Goal: Information Seeking & Learning: Learn about a topic

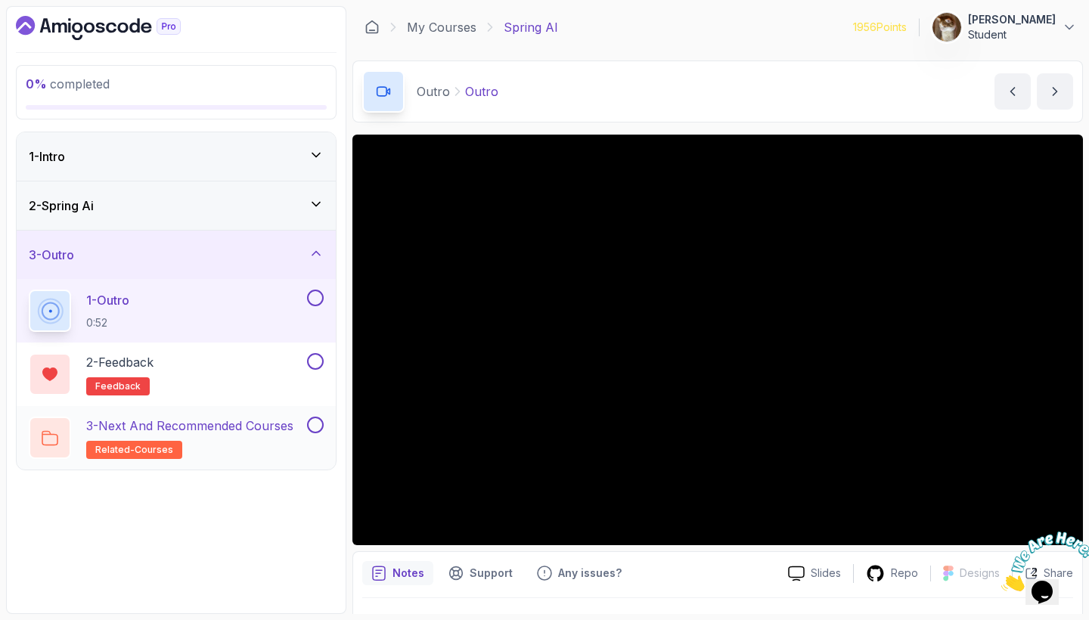
click at [197, 430] on p "3 - Next and Recommended Courses" at bounding box center [189, 426] width 207 height 18
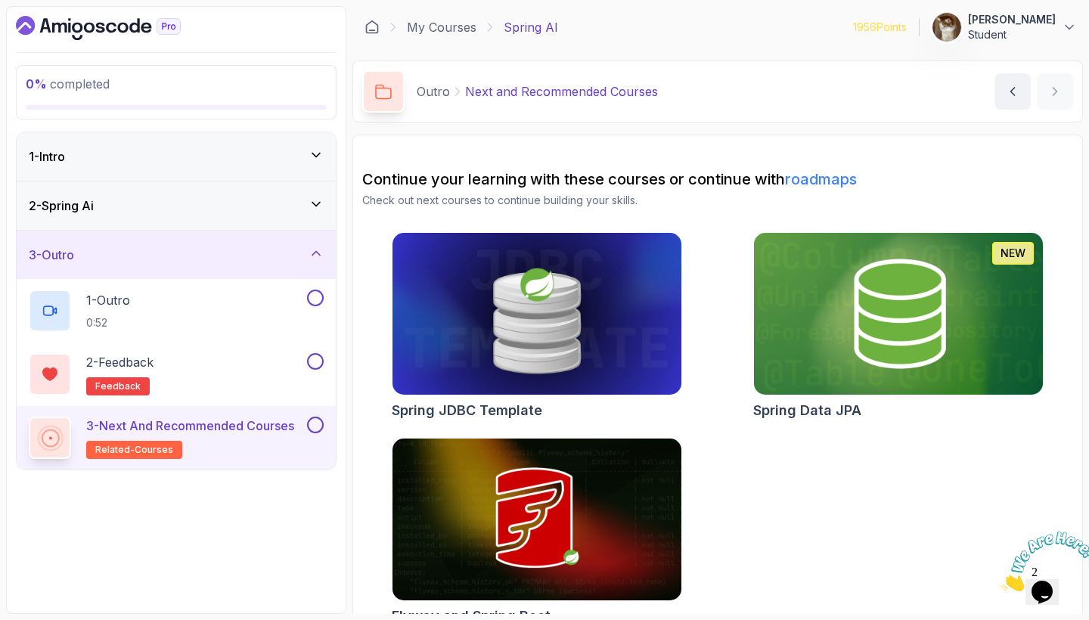
click at [70, 26] on icon "Dashboard" at bounding box center [69, 28] width 2 height 10
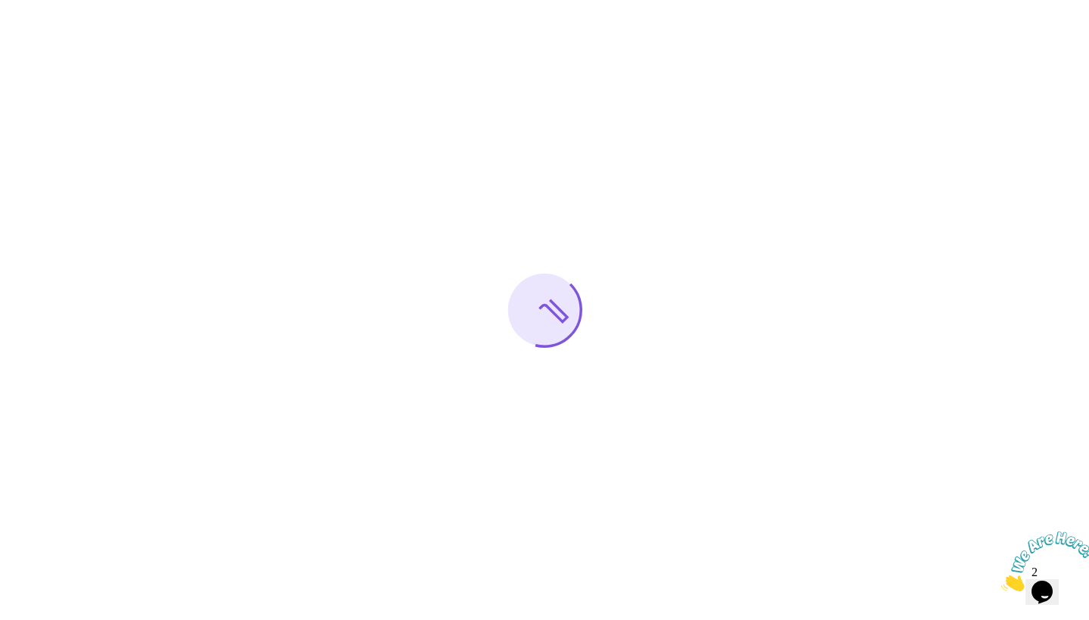
click at [1001, 581] on icon "Close" at bounding box center [1001, 587] width 0 height 13
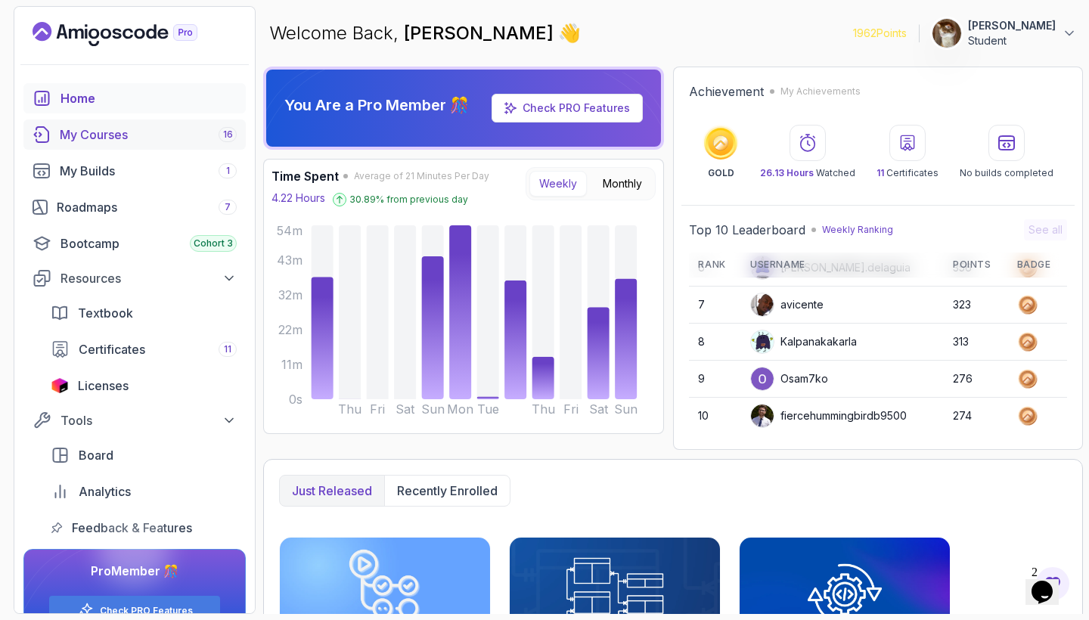
click at [114, 140] on div "My Courses 16" at bounding box center [148, 134] width 177 height 18
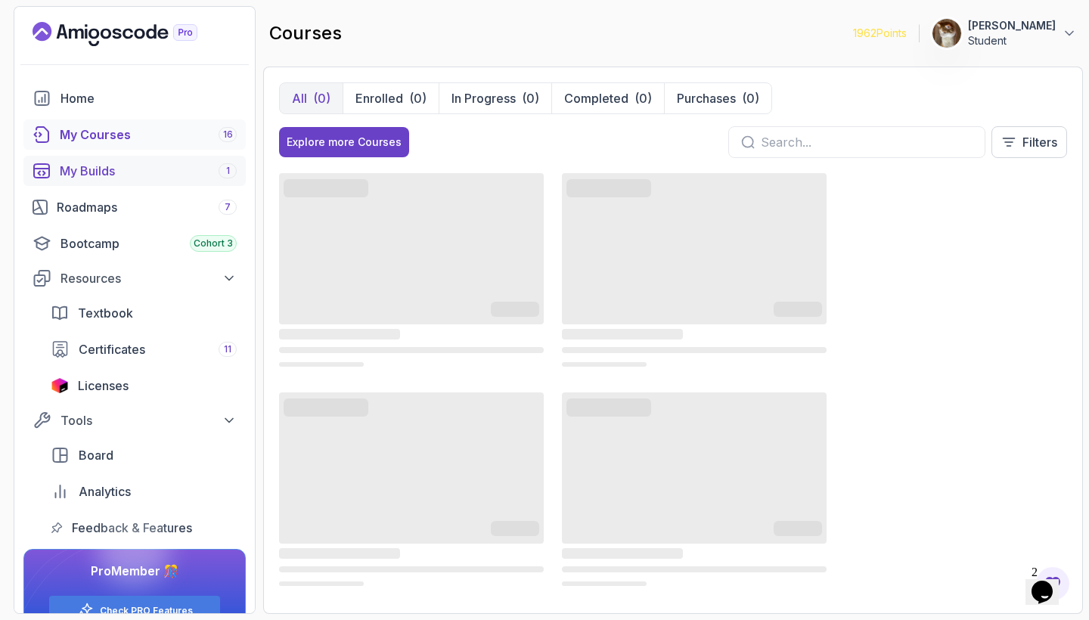
click at [118, 166] on div "My Builds 1" at bounding box center [148, 171] width 177 height 18
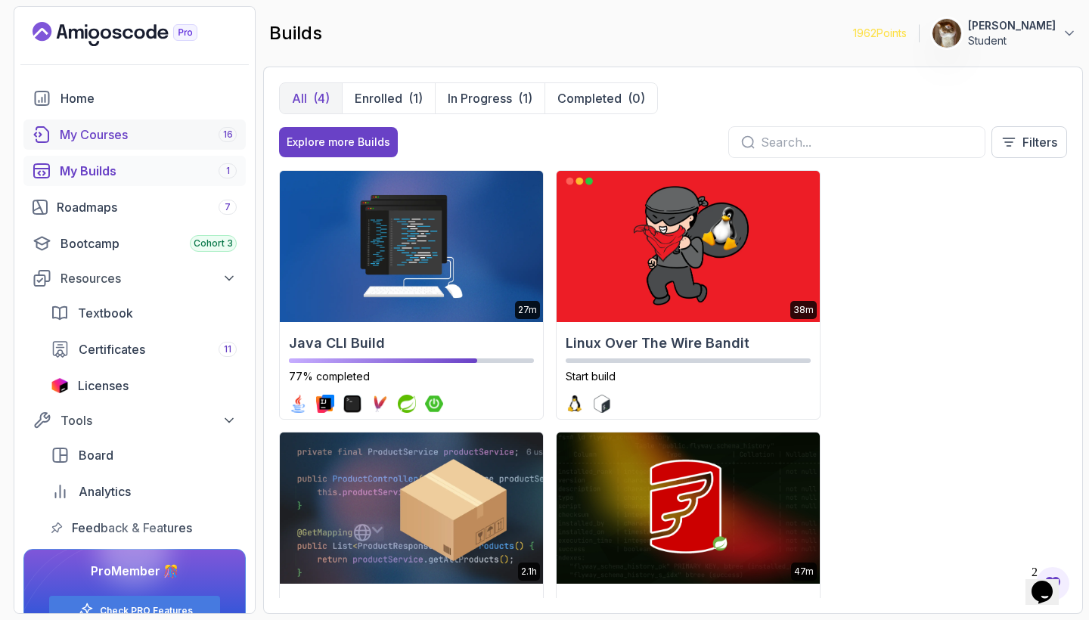
click at [120, 138] on div "My Courses 16" at bounding box center [148, 134] width 177 height 18
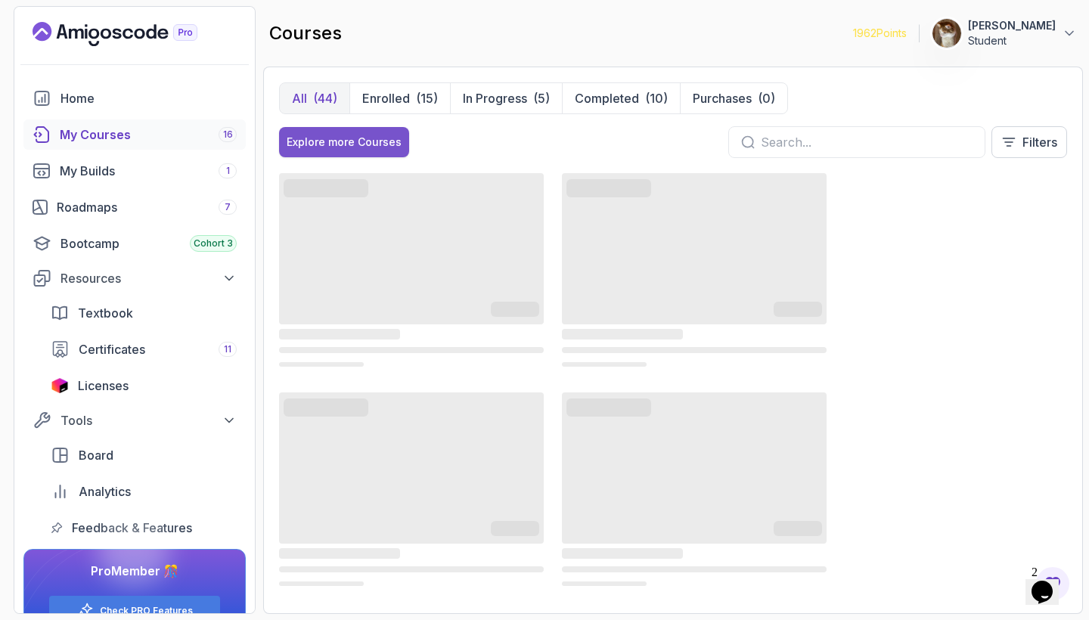
click at [353, 130] on button "Explore more Courses" at bounding box center [344, 142] width 130 height 30
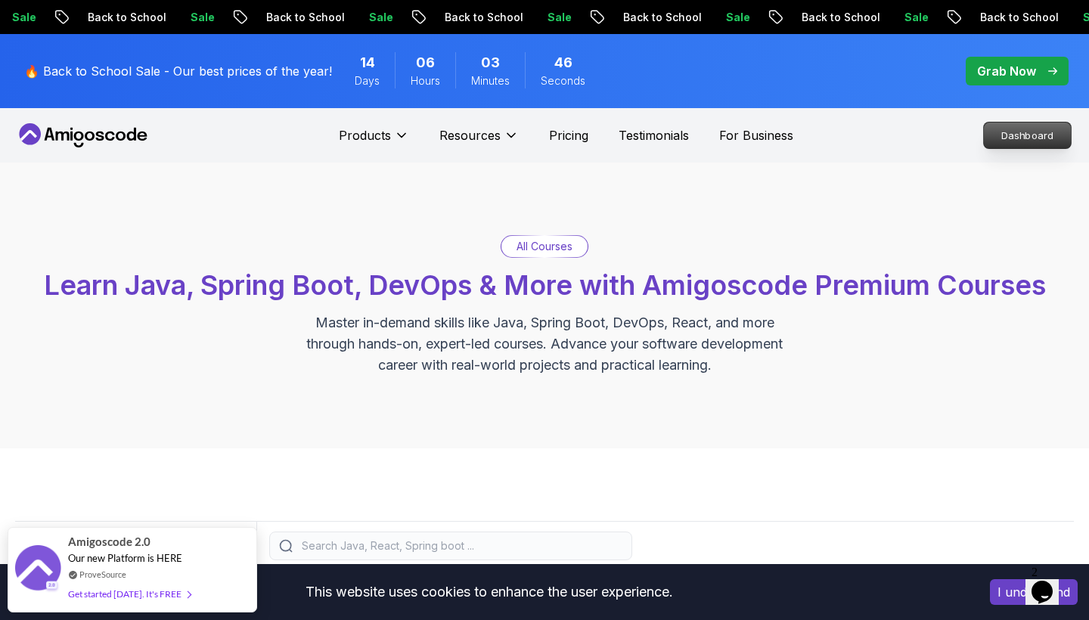
click at [1028, 143] on p "Dashboard" at bounding box center [1027, 135] width 87 height 26
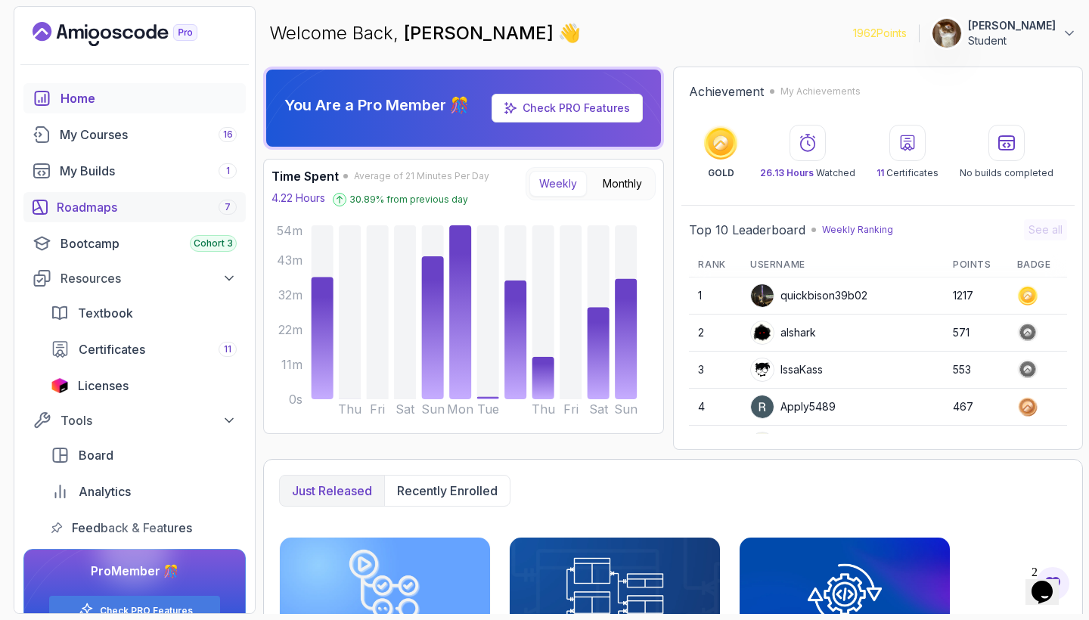
click at [193, 209] on div "Roadmaps 7" at bounding box center [147, 207] width 180 height 18
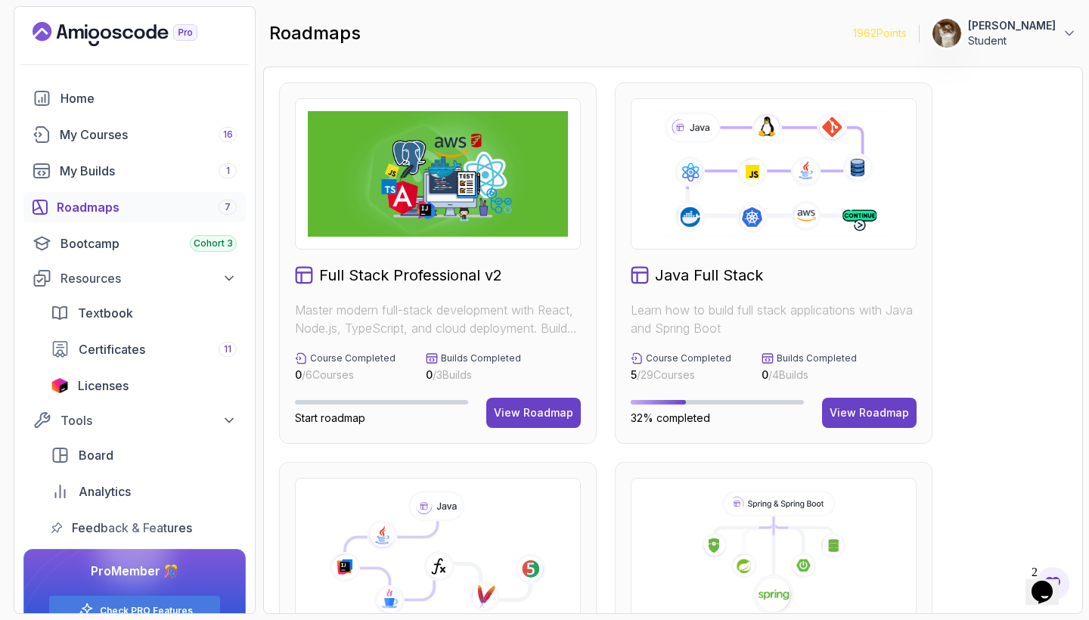
scroll to position [39, 0]
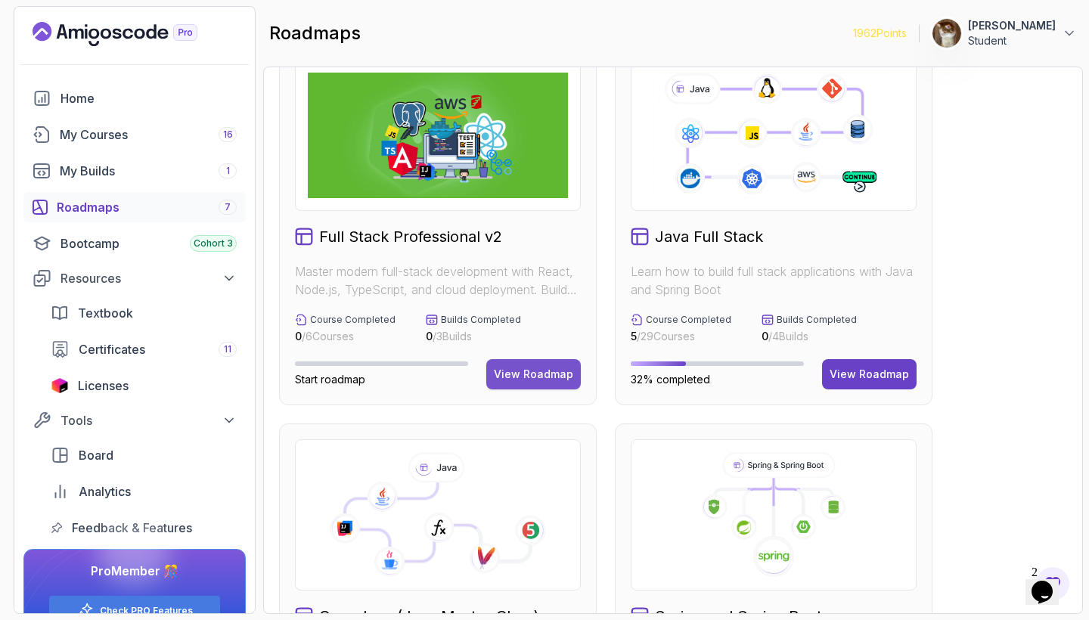
click at [565, 379] on div "View Roadmap" at bounding box center [533, 374] width 79 height 15
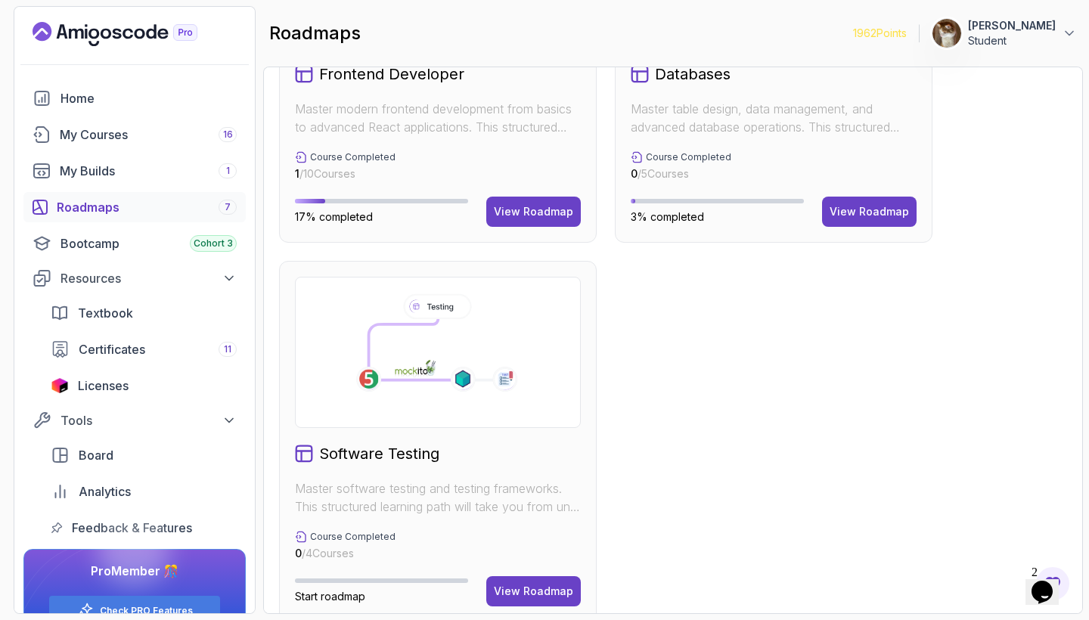
scroll to position [884, 0]
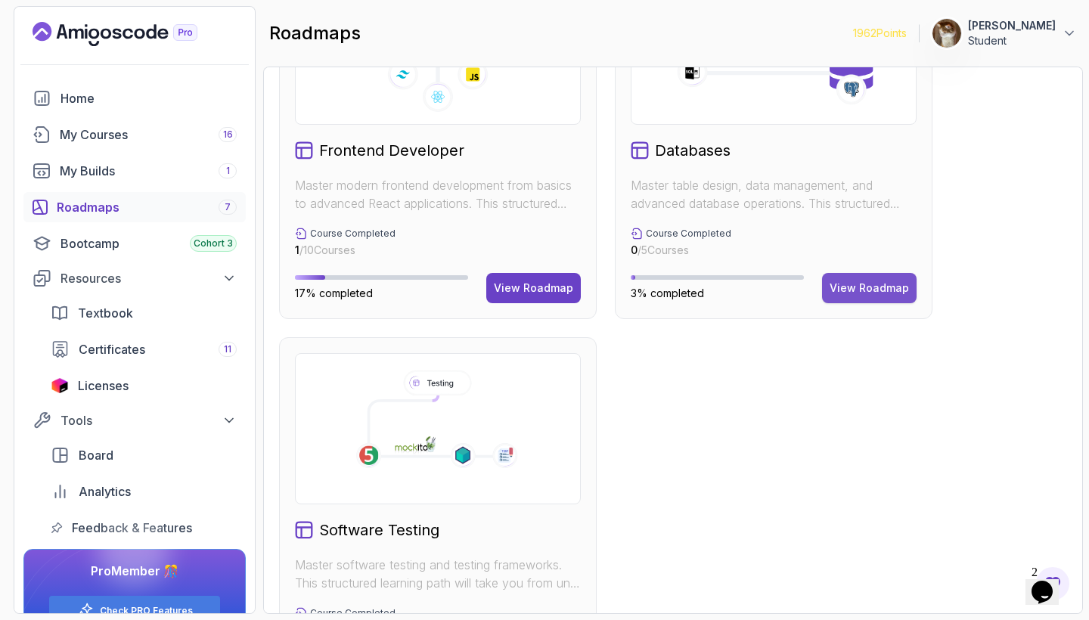
click at [889, 284] on div "View Roadmap" at bounding box center [868, 287] width 79 height 15
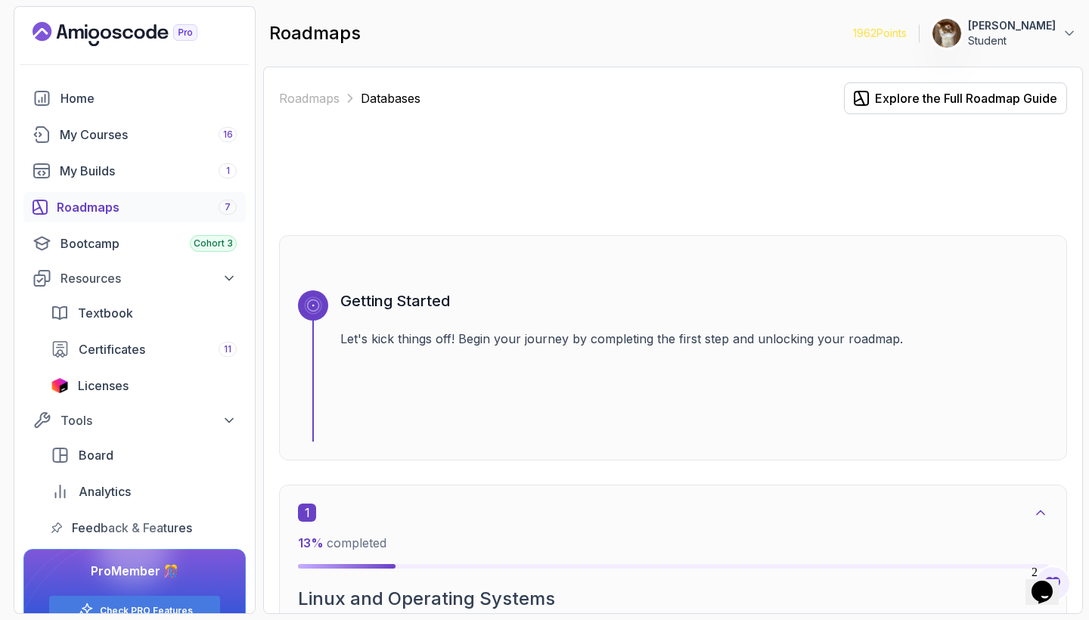
click at [122, 205] on div "Roadmaps 7" at bounding box center [147, 207] width 180 height 18
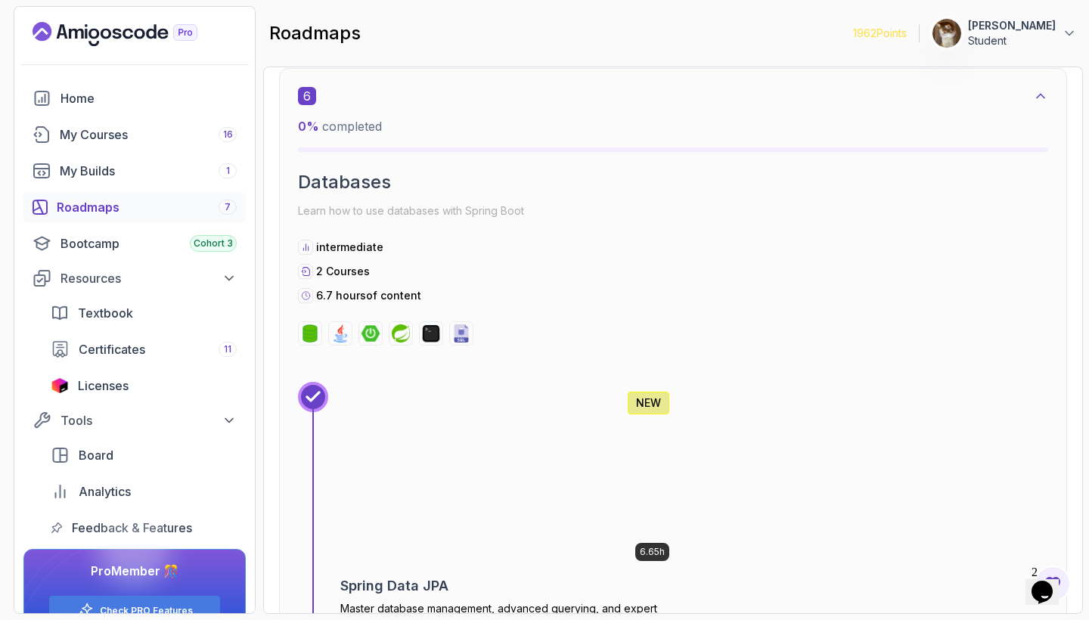
scroll to position [3470, 0]
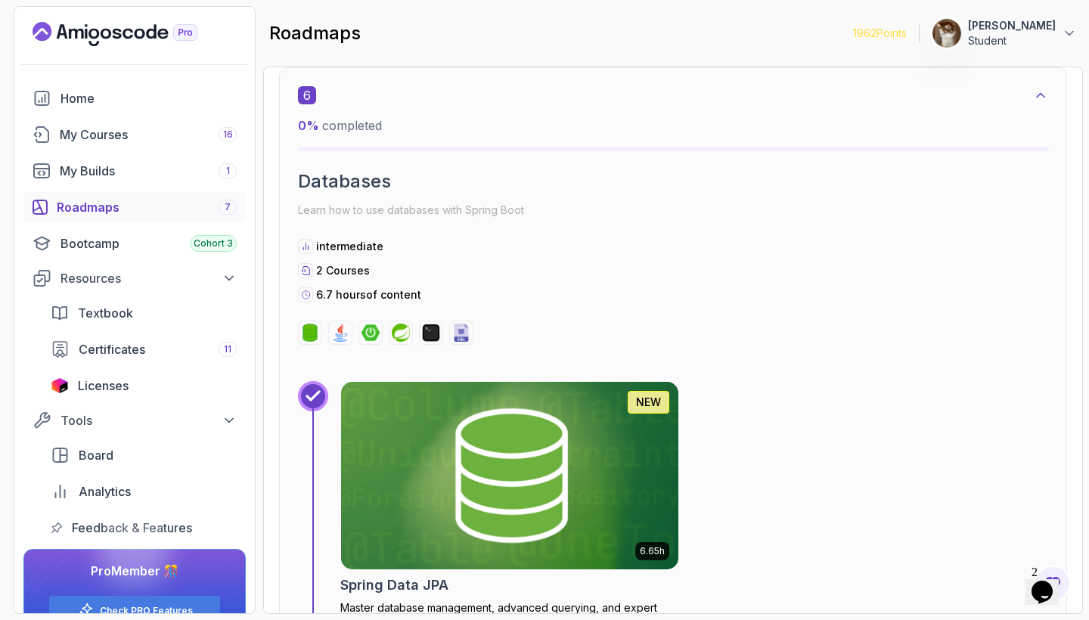
click at [581, 442] on img at bounding box center [510, 475] width 354 height 197
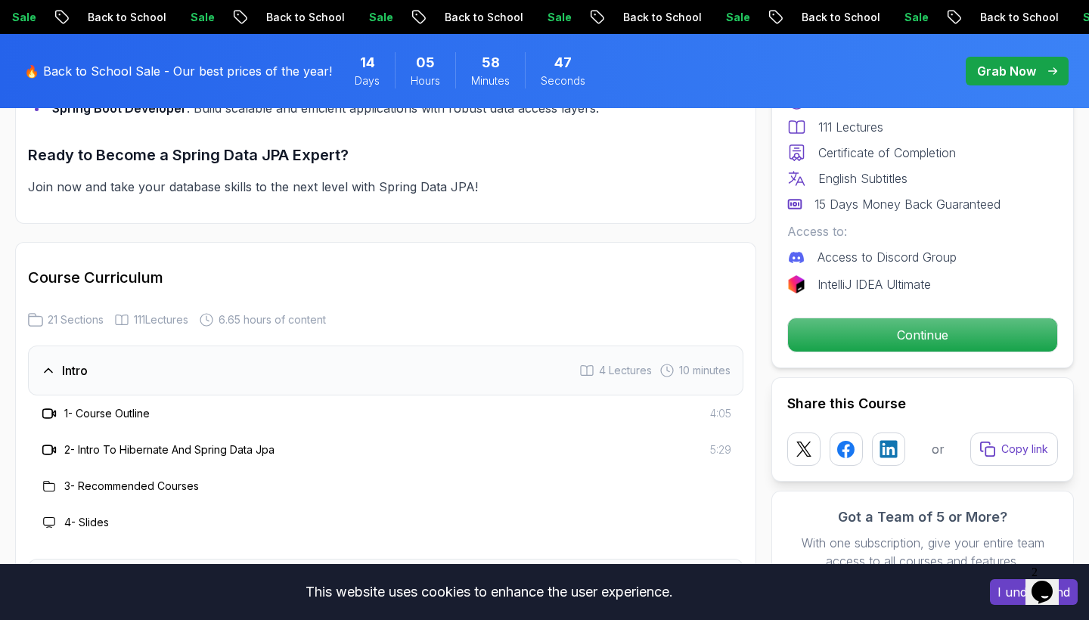
scroll to position [1710, 0]
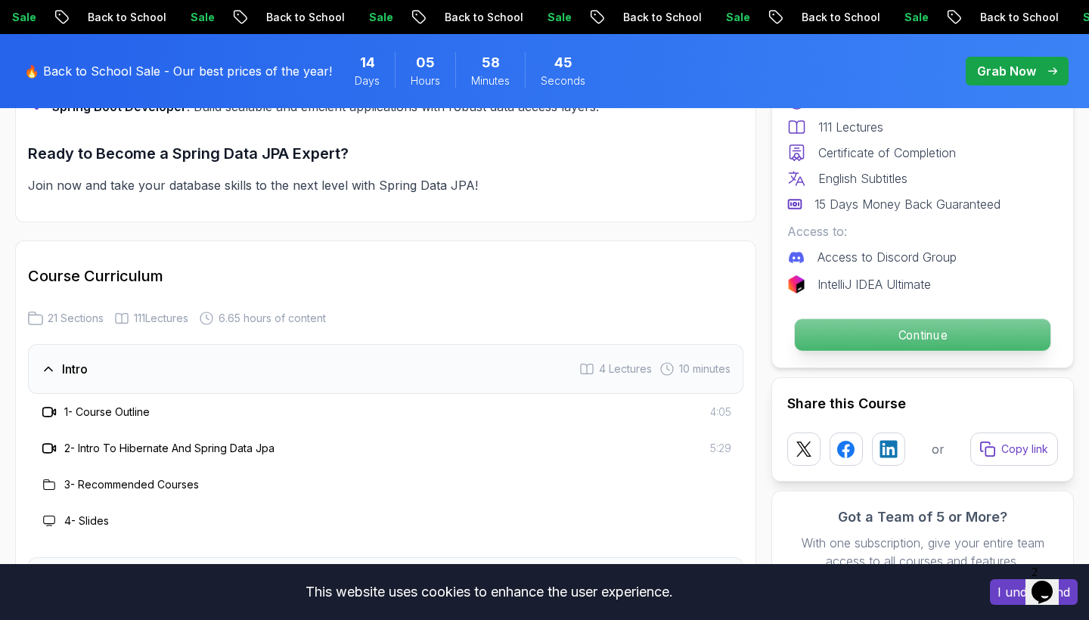
click at [874, 345] on p "Continue" at bounding box center [923, 335] width 256 height 32
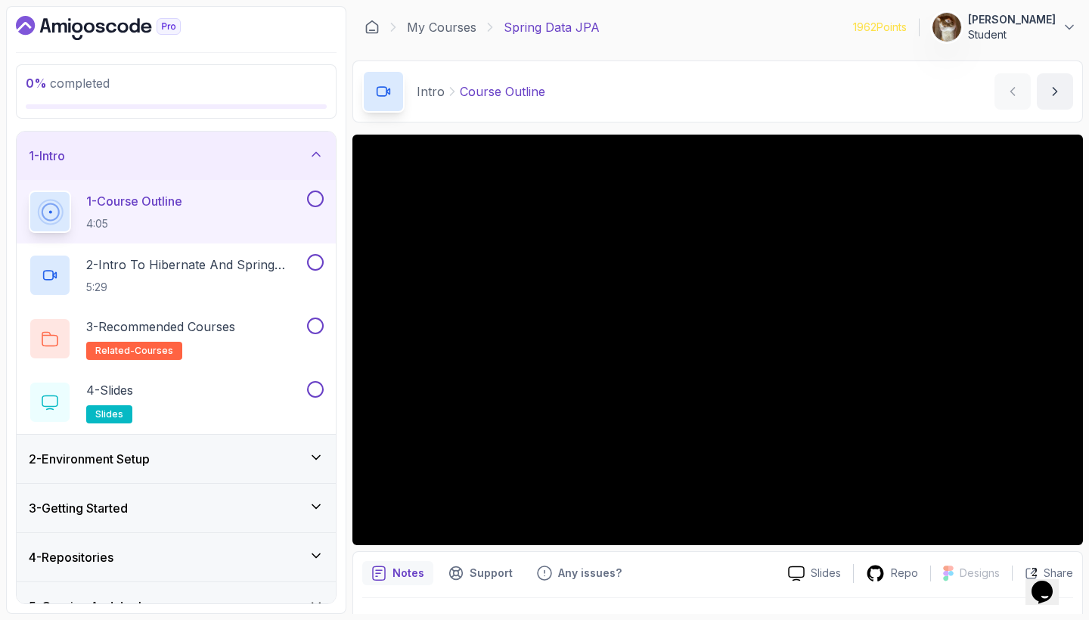
click at [332, 151] on div "1 - Intro" at bounding box center [176, 156] width 319 height 48
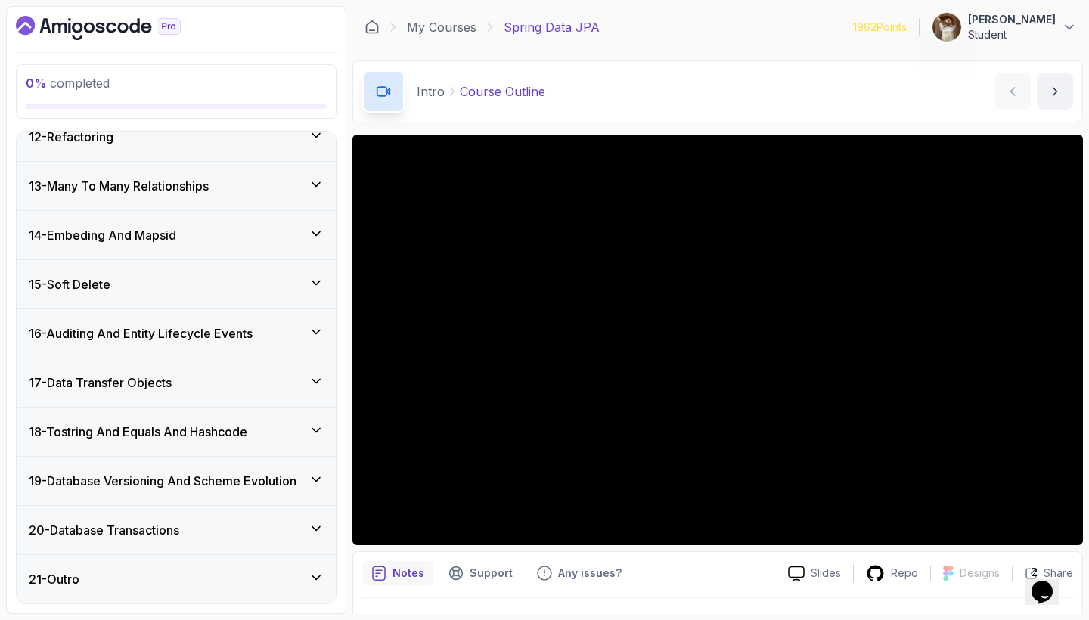
scroll to position [559, 0]
click at [308, 594] on div "21 - Outro" at bounding box center [176, 579] width 319 height 48
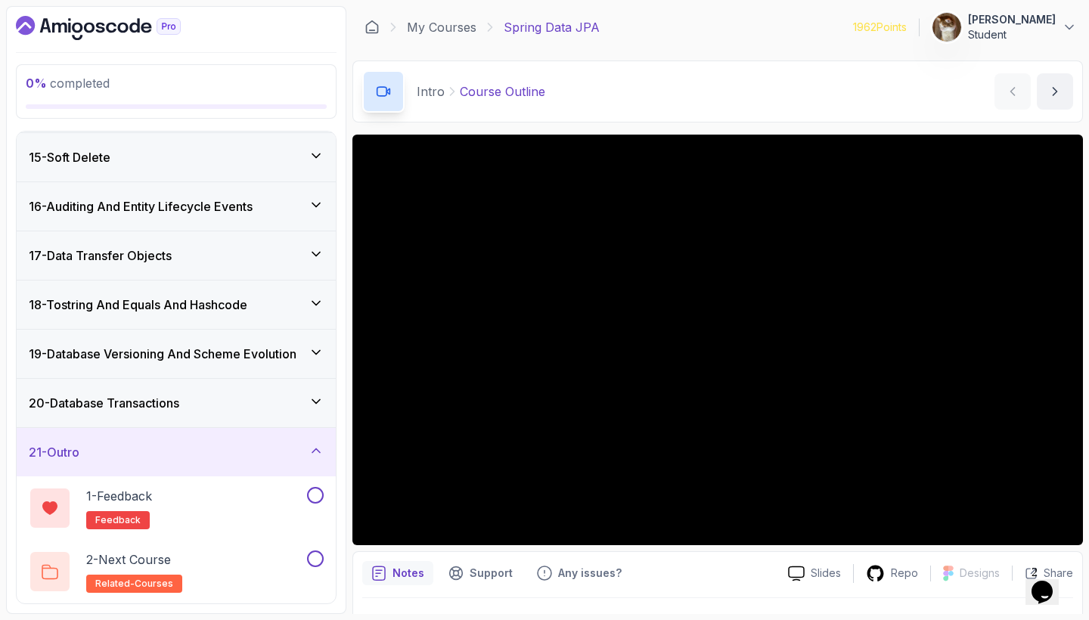
scroll to position [686, 0]
click at [311, 458] on icon at bounding box center [315, 450] width 15 height 15
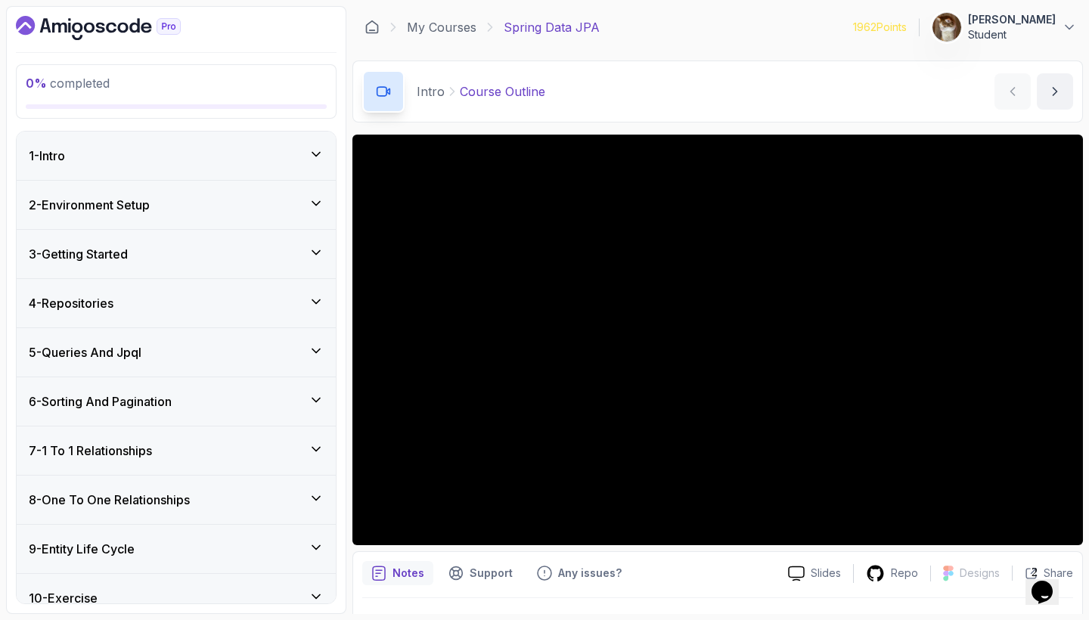
scroll to position [0, 0]
click at [304, 164] on div "1 - Intro" at bounding box center [176, 156] width 295 height 18
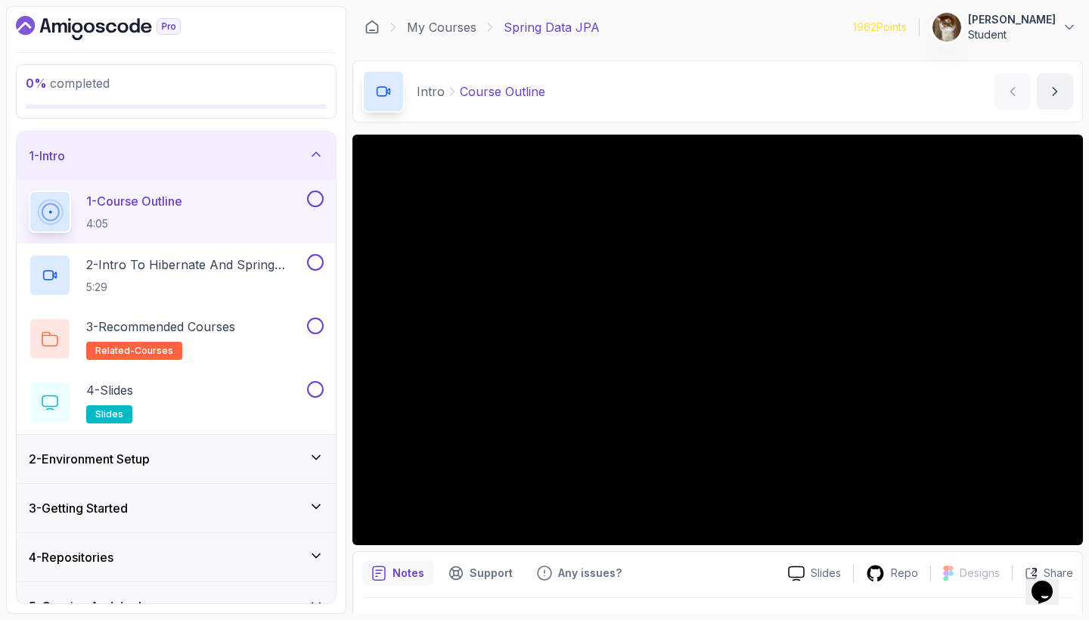
click at [304, 164] on div "1 - Intro" at bounding box center [176, 156] width 295 height 18
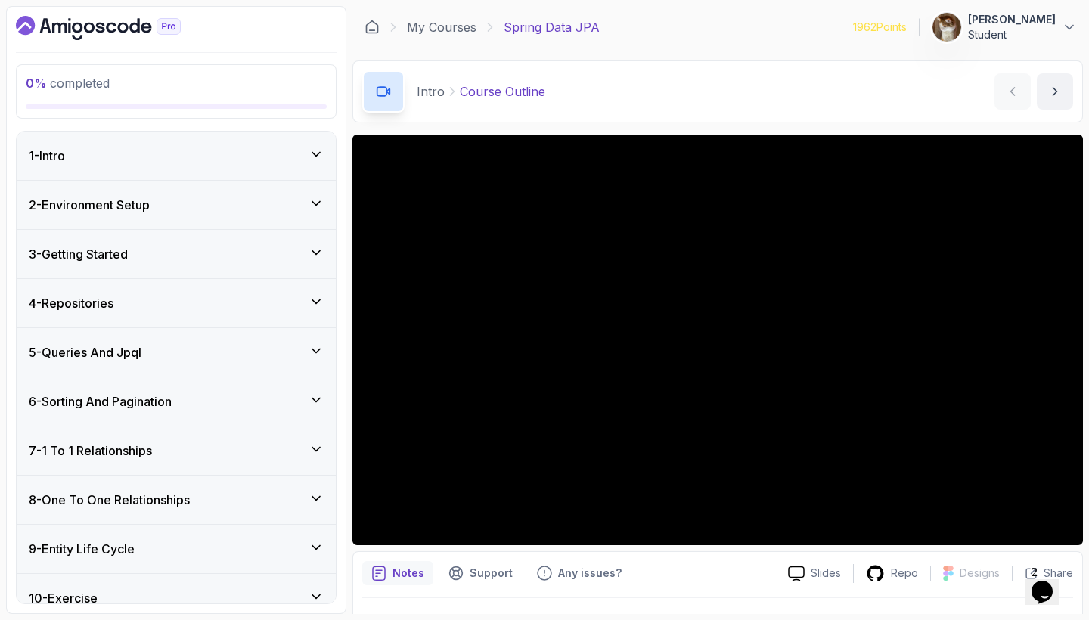
click at [304, 227] on div "2 - Environment Setup" at bounding box center [176, 205] width 319 height 48
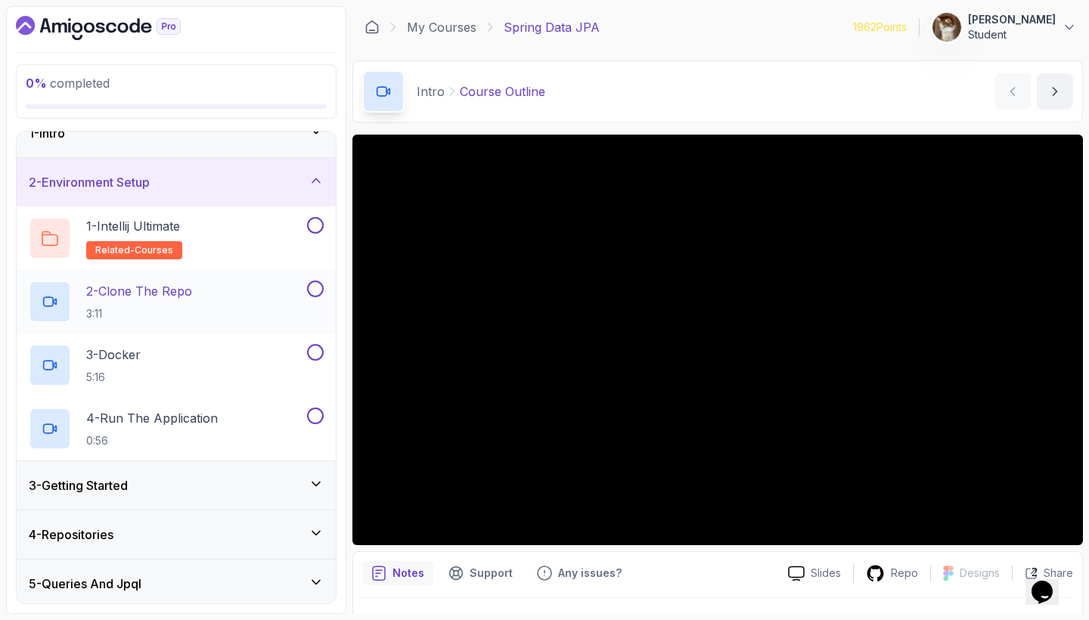
scroll to position [22, 0]
click at [305, 186] on div "2 - Environment Setup" at bounding box center [176, 183] width 295 height 18
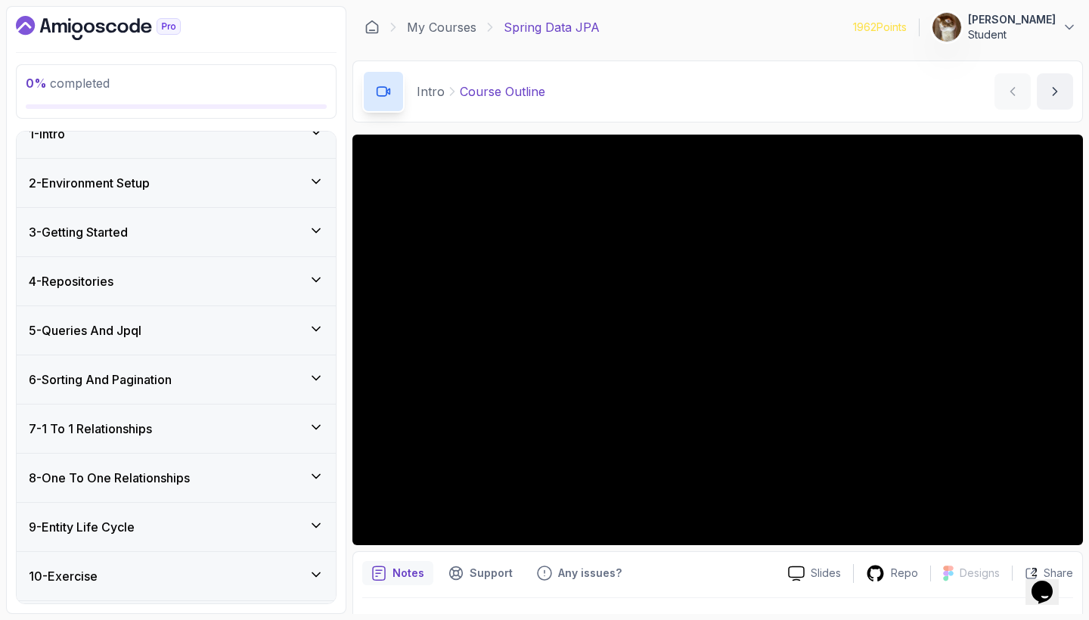
click at [313, 234] on icon at bounding box center [315, 230] width 15 height 15
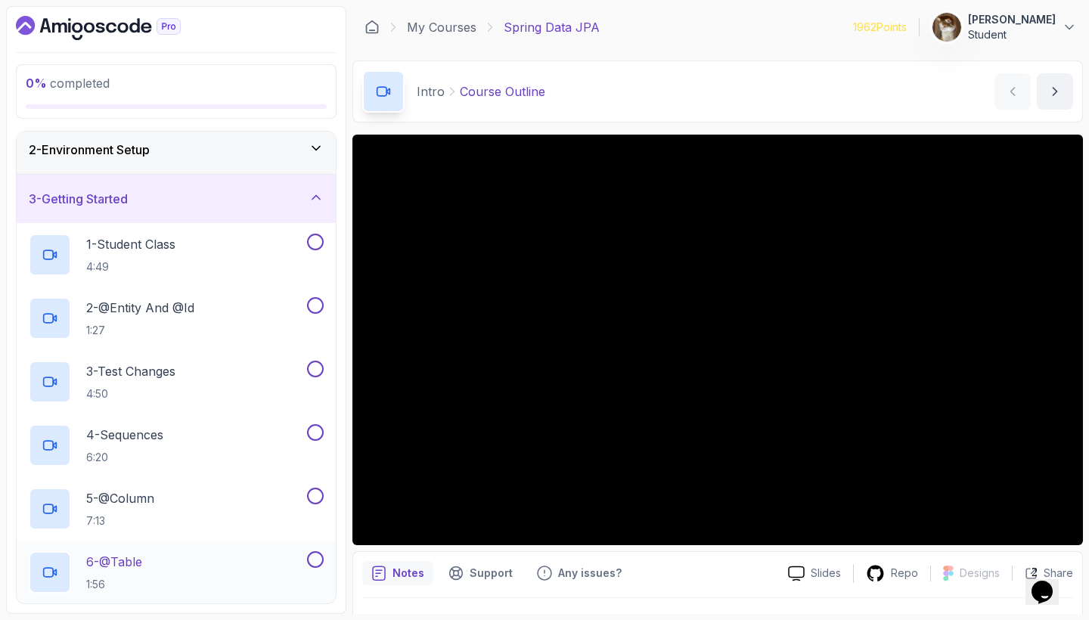
scroll to position [52, 0]
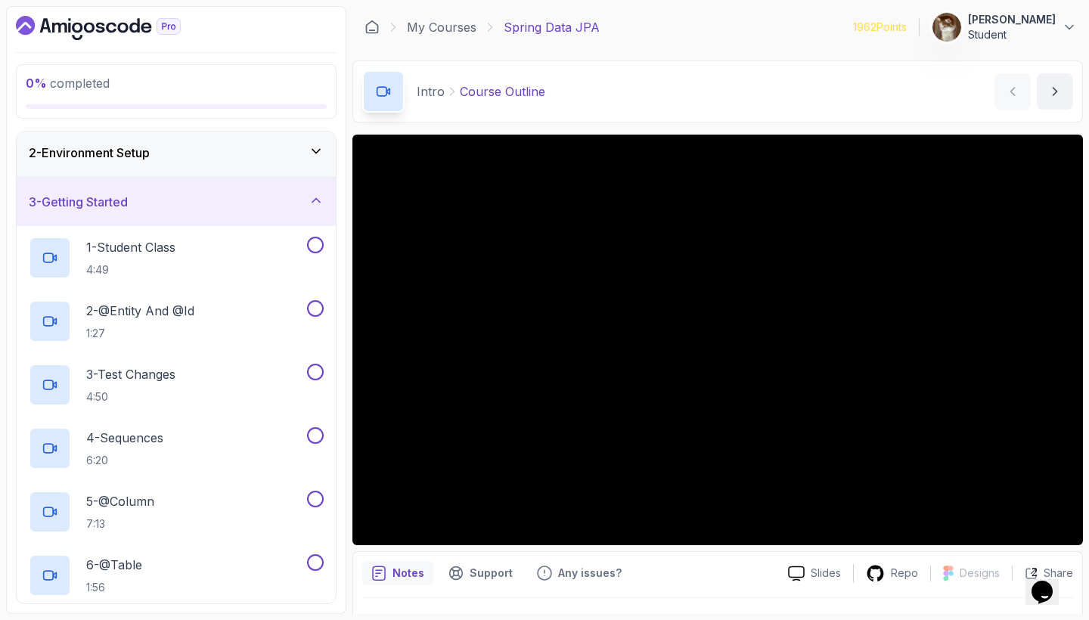
click at [309, 207] on icon at bounding box center [315, 200] width 15 height 15
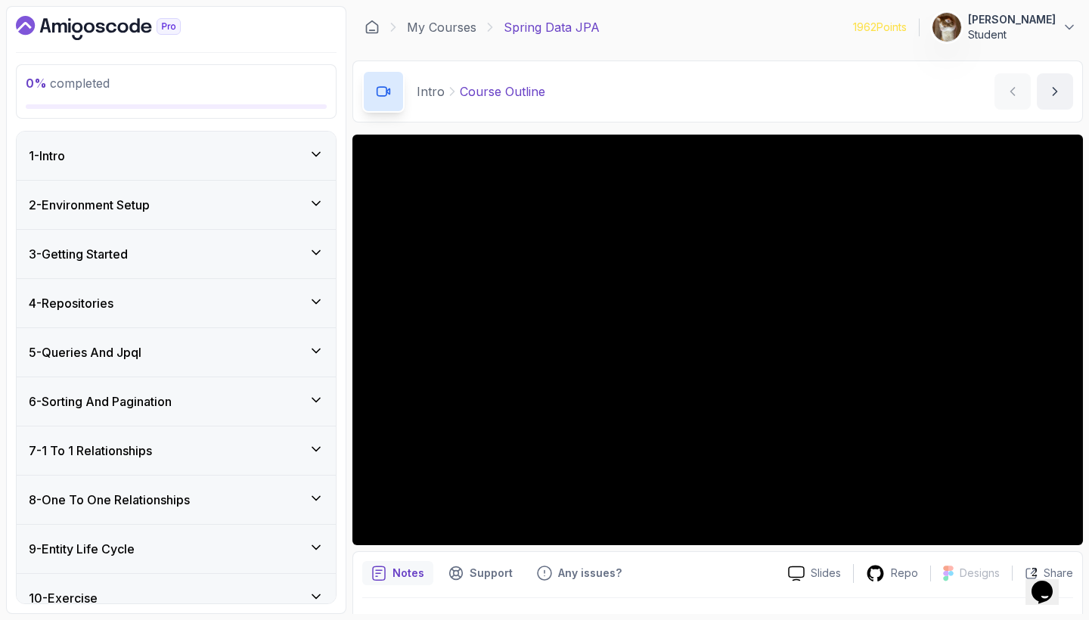
scroll to position [0, 0]
